Goal: Transaction & Acquisition: Purchase product/service

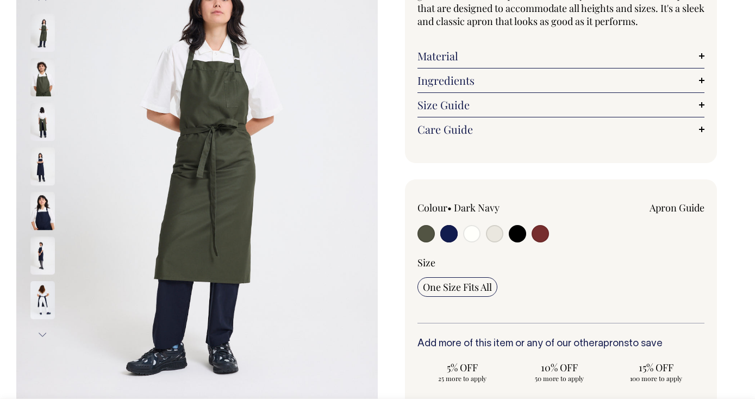
scroll to position [162, 0]
click at [451, 235] on input "radio" at bounding box center [448, 233] width 17 height 17
click at [445, 231] on input "radio" at bounding box center [448, 233] width 17 height 17
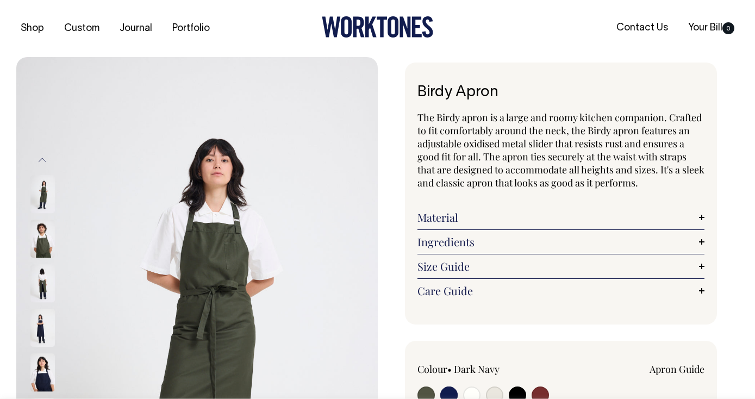
scroll to position [0, 0]
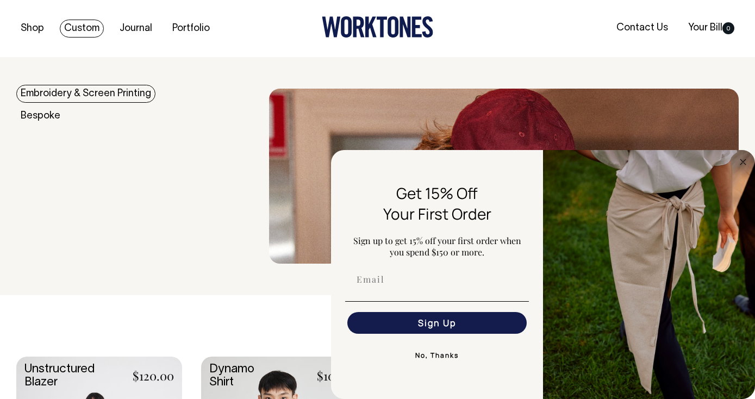
click at [81, 28] on link "Custom" at bounding box center [82, 29] width 44 height 18
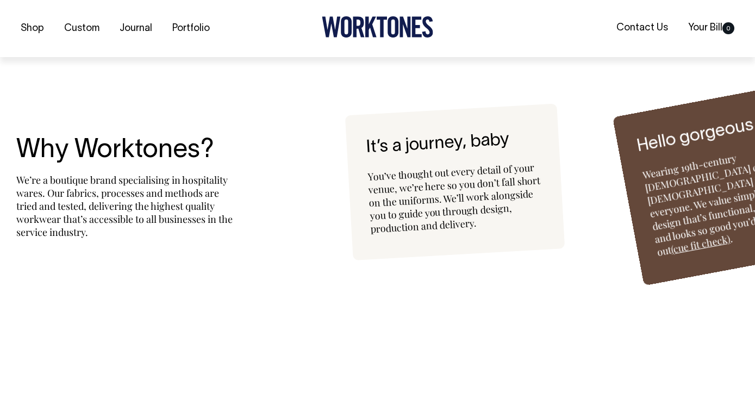
scroll to position [2506, 0]
